Goal: Transaction & Acquisition: Purchase product/service

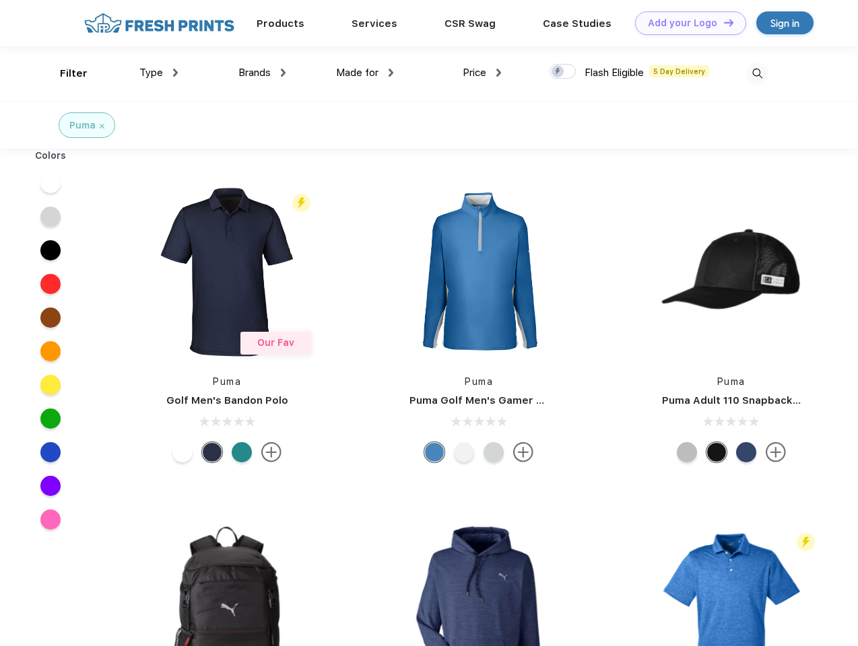
scroll to position [1, 0]
click at [685, 23] on link "Add your Logo Design Tool" at bounding box center [690, 23] width 111 height 24
click at [0, 0] on div "Design Tool" at bounding box center [0, 0] width 0 height 0
click at [722, 22] on link "Add your Logo Design Tool" at bounding box center [690, 23] width 111 height 24
click at [65, 73] on div "Filter" at bounding box center [74, 73] width 28 height 15
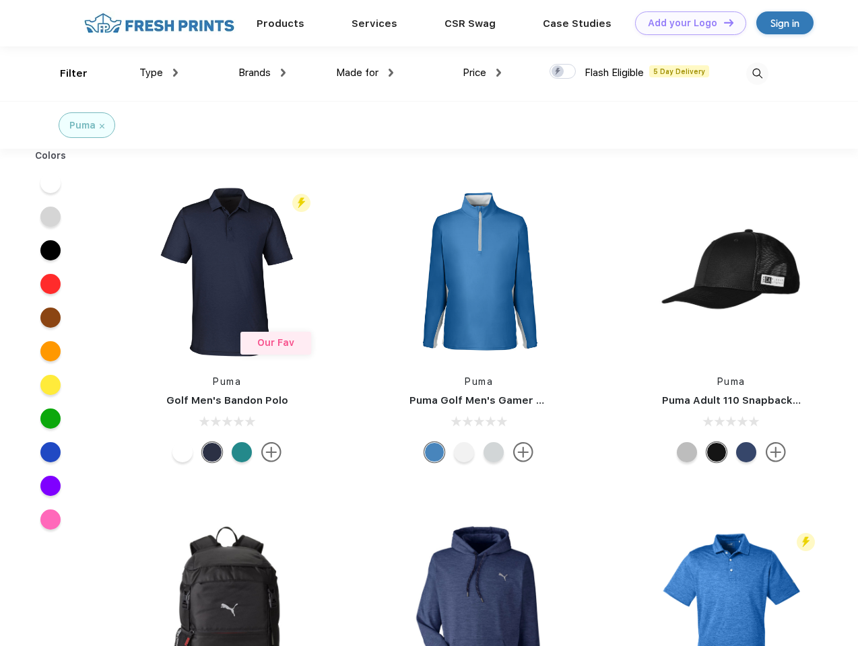
click at [159, 73] on span "Type" at bounding box center [151, 73] width 24 height 12
click at [262, 73] on span "Brands" at bounding box center [254, 73] width 32 height 12
click at [365, 73] on span "Made for" at bounding box center [357, 73] width 42 height 12
click at [482, 73] on span "Price" at bounding box center [474, 73] width 24 height 12
click at [563, 72] on div at bounding box center [562, 71] width 26 height 15
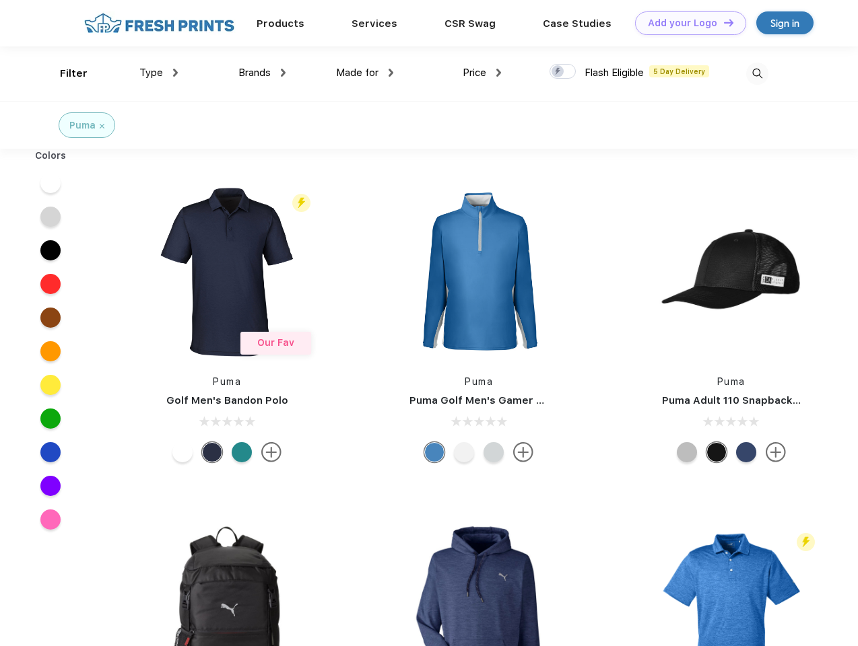
click at [558, 72] on input "checkbox" at bounding box center [553, 67] width 9 height 9
click at [757, 73] on img at bounding box center [757, 74] width 22 height 22
